Goal: Task Accomplishment & Management: Manage account settings

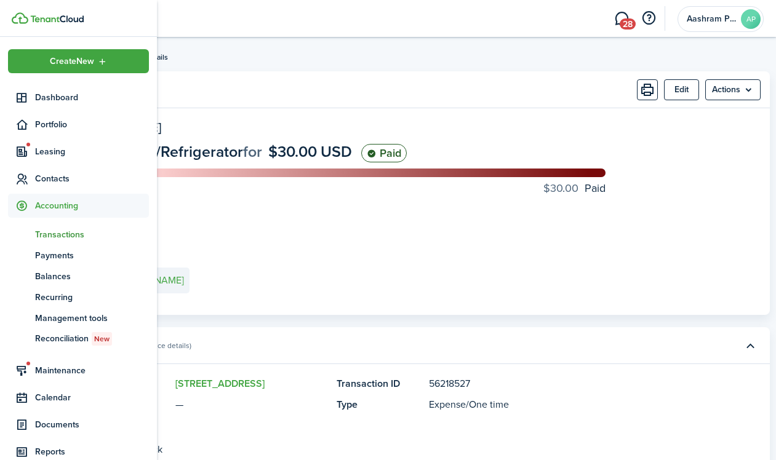
click at [47, 237] on span "Transactions" at bounding box center [92, 234] width 114 height 13
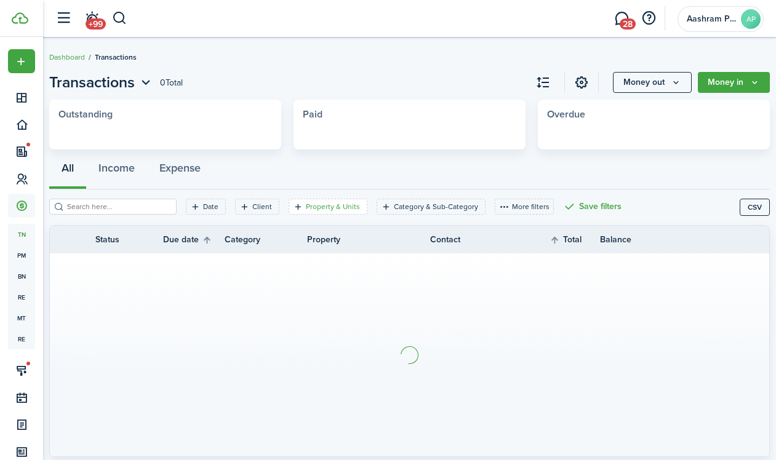
click at [336, 210] on filter-tag-label "Property & Units" at bounding box center [333, 206] width 54 height 11
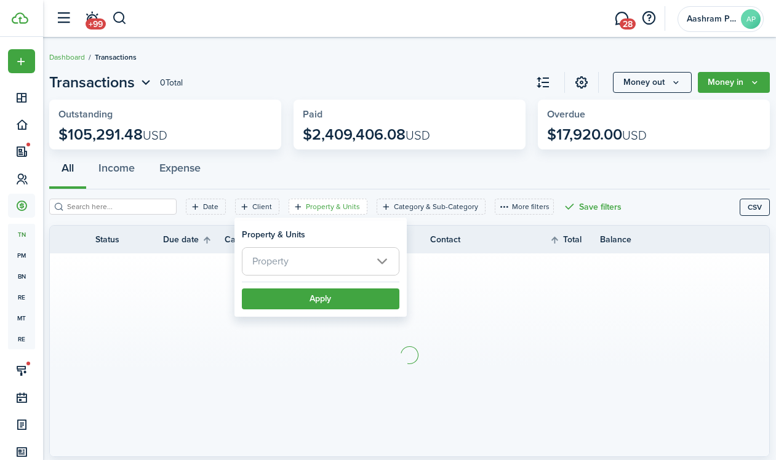
click at [314, 267] on span "Property" at bounding box center [320, 261] width 156 height 27
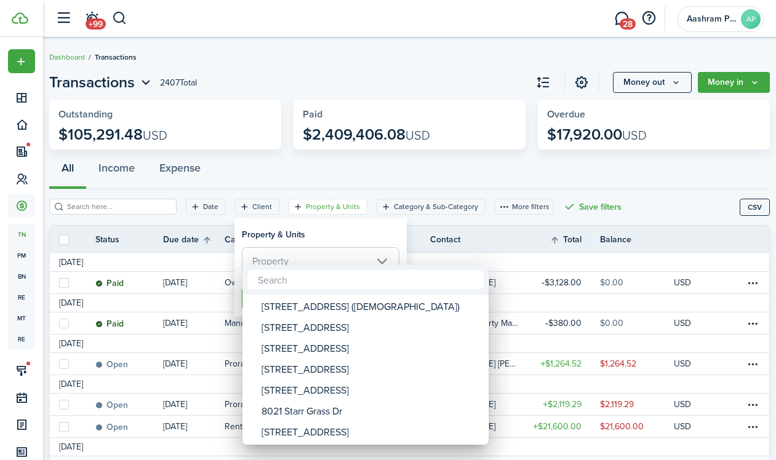
click at [297, 258] on div at bounding box center [388, 230] width 972 height 657
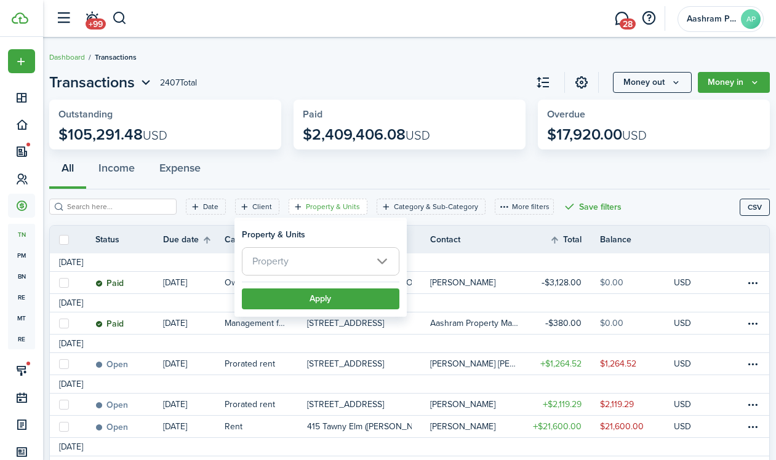
click at [294, 256] on span "Property" at bounding box center [320, 261] width 156 height 27
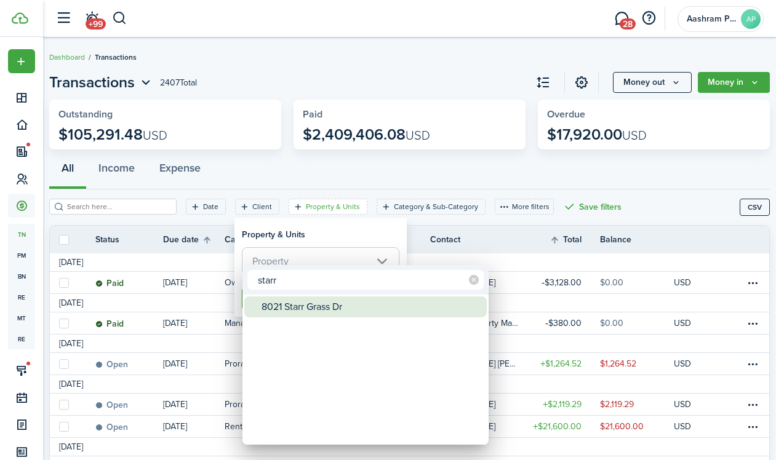
type input "starr"
click at [290, 304] on div "8021 Starr Grass Dr" at bounding box center [370, 306] width 218 height 21
type input "8021 Starr Grass Dr"
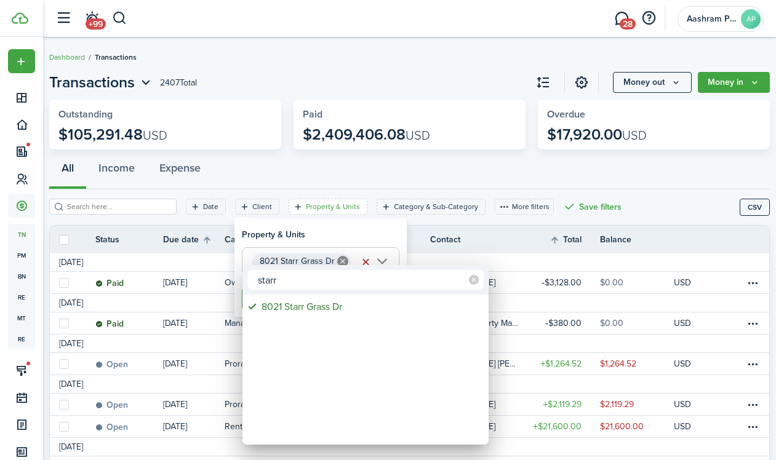
click at [287, 236] on div at bounding box center [388, 230] width 972 height 657
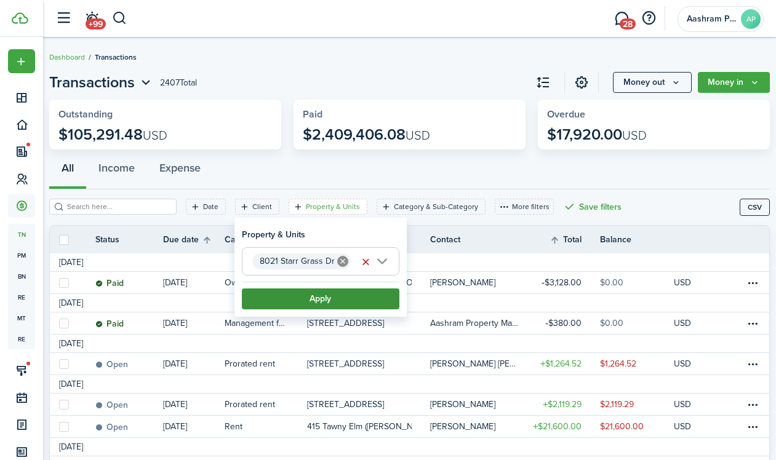
click at [281, 288] on button "Apply" at bounding box center [320, 298] width 157 height 21
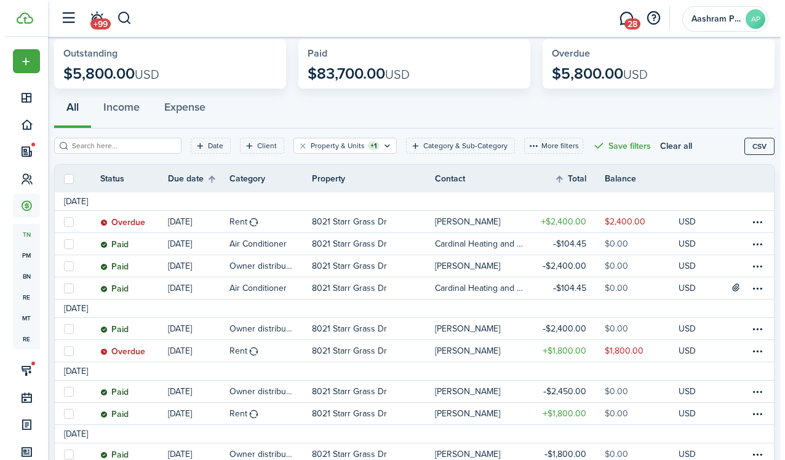
scroll to position [68, 0]
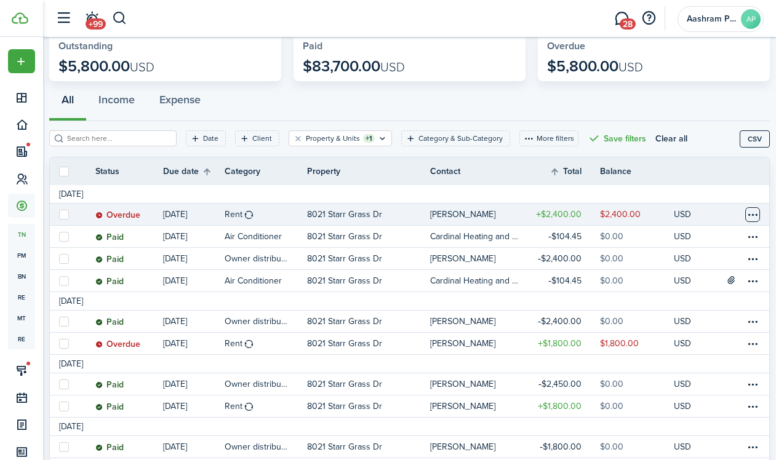
click at [747, 217] on table-menu-btn-icon at bounding box center [752, 214] width 15 height 15
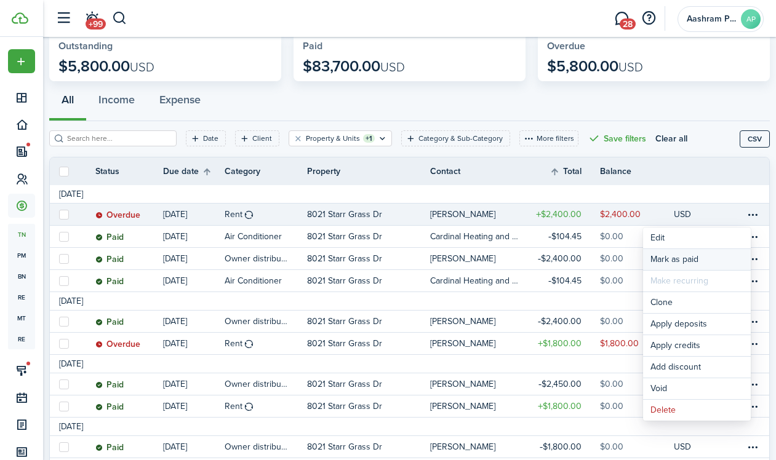
click at [686, 258] on link "Mark as paid" at bounding box center [697, 259] width 108 height 21
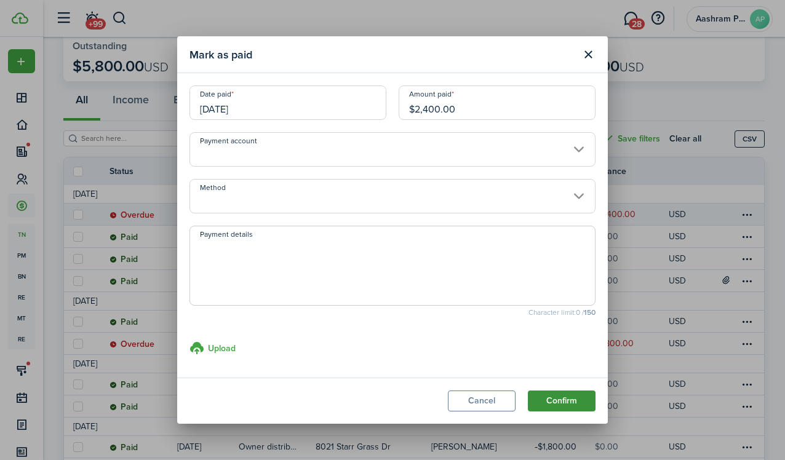
click at [561, 402] on button "Confirm" at bounding box center [562, 401] width 68 height 21
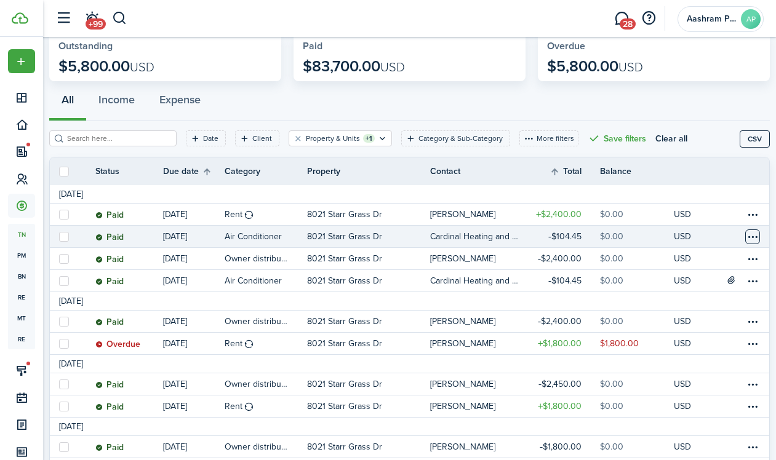
click at [747, 237] on table-menu-btn-icon at bounding box center [752, 236] width 15 height 15
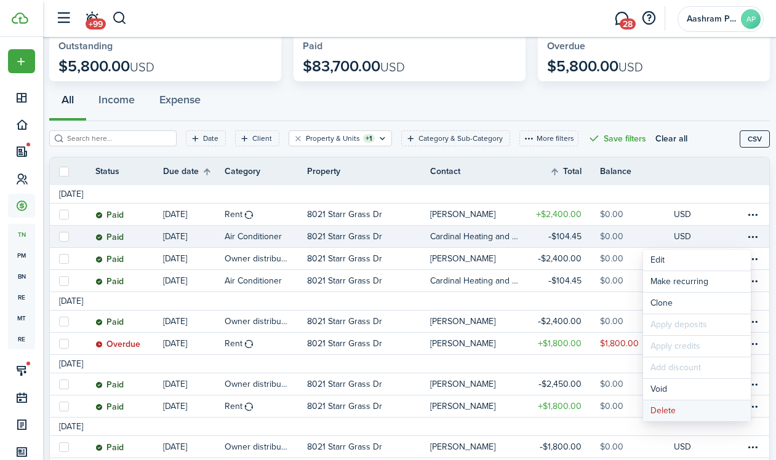
click at [661, 410] on button "Delete" at bounding box center [697, 410] width 108 height 21
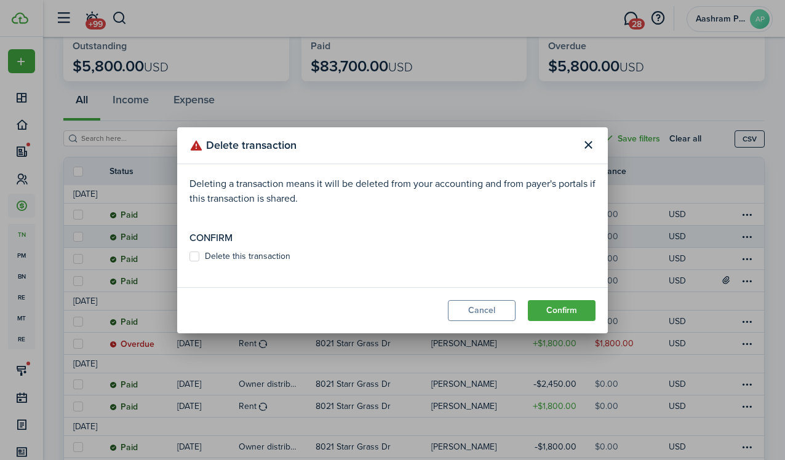
click at [284, 263] on modal-body "Deleting a transaction means it will be deleted from your accounting and from p…" at bounding box center [392, 225] width 431 height 123
click at [465, 304] on button "Cancel" at bounding box center [482, 310] width 68 height 21
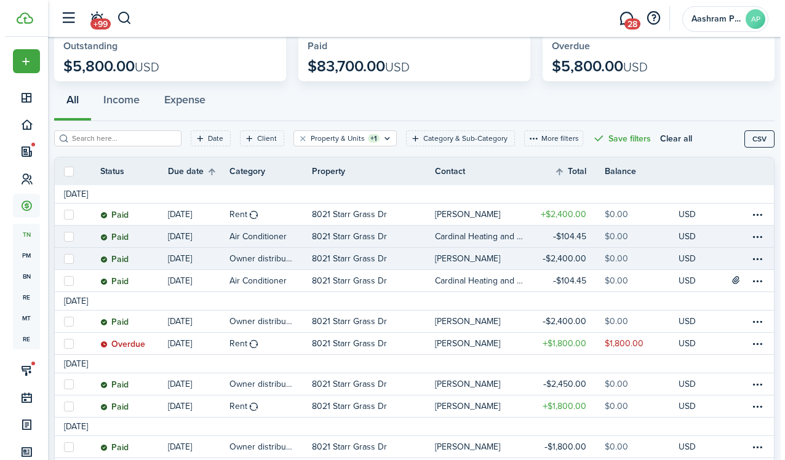
scroll to position [62, 0]
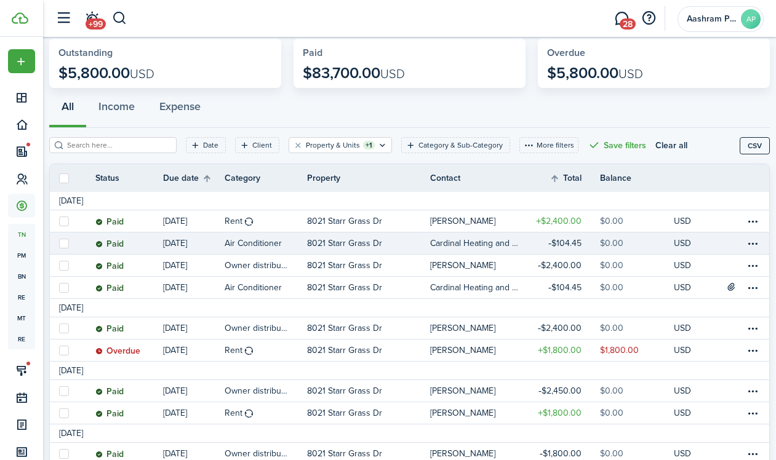
click at [750, 244] on link at bounding box center [756, 244] width 25 height 22
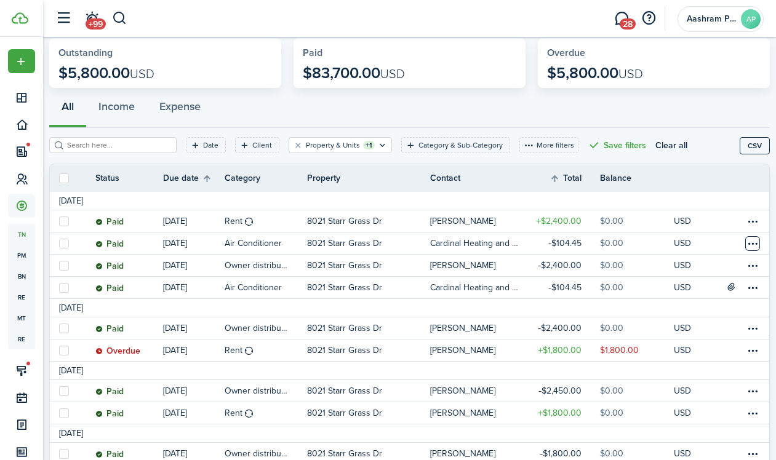
click at [745, 242] on table-menu-btn-icon "Open menu" at bounding box center [752, 243] width 15 height 15
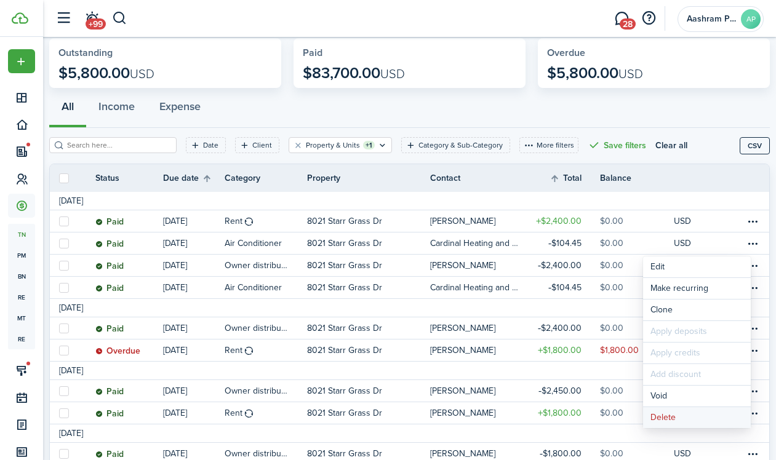
click at [681, 416] on button "Delete" at bounding box center [697, 417] width 108 height 21
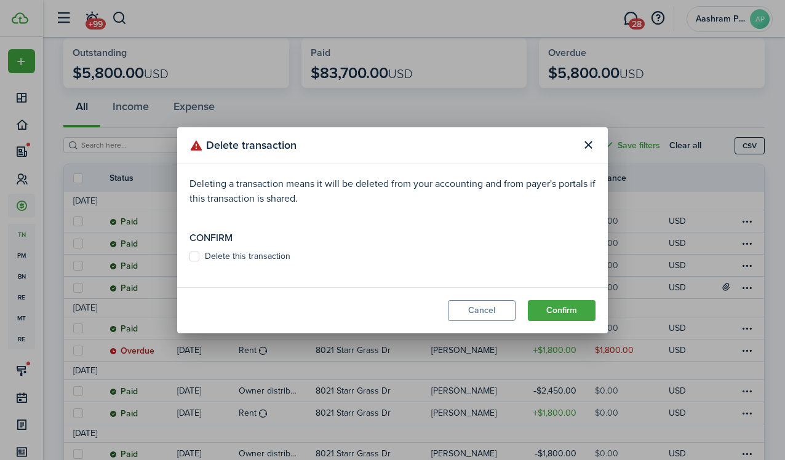
click at [275, 256] on label "Delete this transaction" at bounding box center [239, 257] width 101 height 10
click at [189, 256] on input "Delete this transaction" at bounding box center [189, 256] width 1 height 1
checkbox input "true"
click at [571, 313] on button "Confirm" at bounding box center [562, 310] width 68 height 21
